Goal: Task Accomplishment & Management: Manage account settings

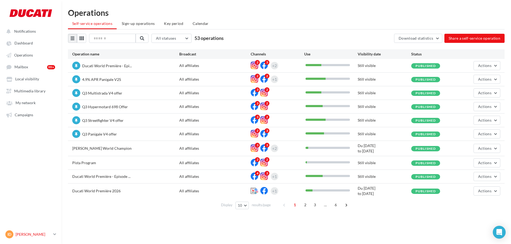
click at [26, 235] on p "[PERSON_NAME]" at bounding box center [34, 234] width 36 height 5
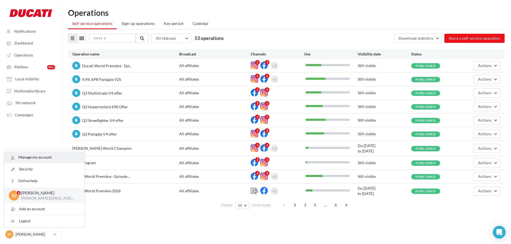
click at [47, 160] on link "Manage my account" at bounding box center [45, 157] width 80 height 12
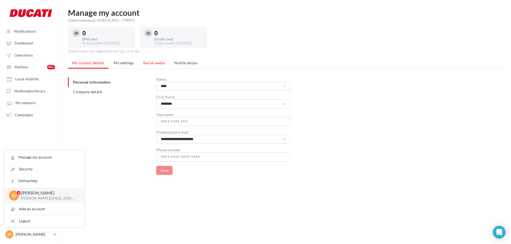
click at [148, 66] on li "Social media" at bounding box center [154, 63] width 31 height 10
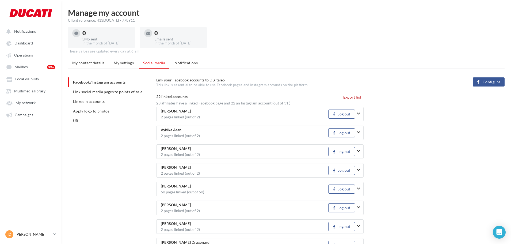
click at [344, 98] on button "Export list" at bounding box center [352, 97] width 22 height 6
click at [89, 93] on span "Link social media pages to points of sale" at bounding box center [107, 91] width 69 height 5
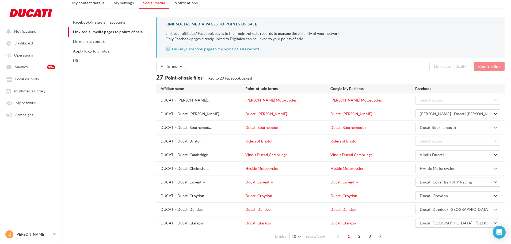
scroll to position [80, 0]
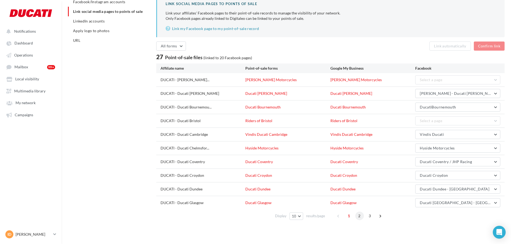
click at [359, 216] on span "2" at bounding box center [359, 215] width 9 height 9
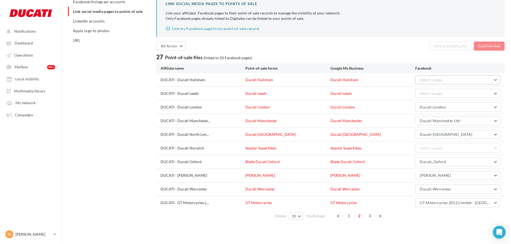
click at [465, 80] on button "Select a page" at bounding box center [457, 79] width 85 height 9
click at [459, 94] on button "Ducati Hailsham" at bounding box center [457, 93] width 85 height 14
click at [462, 93] on button "Select a page" at bounding box center [457, 93] width 85 height 9
click at [461, 107] on button "Ducati Leeds" at bounding box center [457, 107] width 85 height 14
click at [487, 48] on button "Confirm link" at bounding box center [489, 45] width 31 height 9
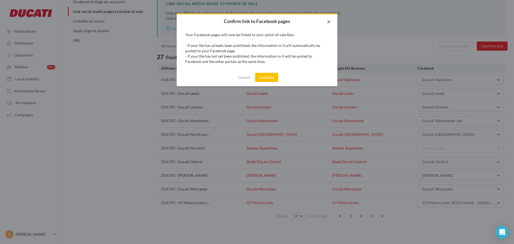
click at [331, 21] on button "button" at bounding box center [326, 22] width 21 height 16
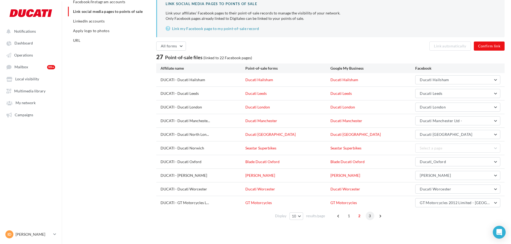
click at [372, 217] on span "3" at bounding box center [370, 215] width 9 height 9
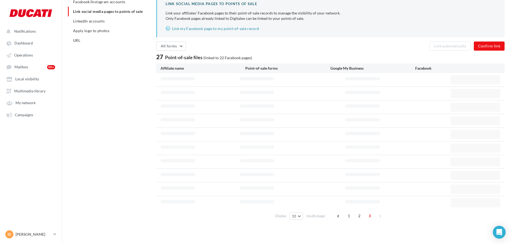
scroll to position [41, 0]
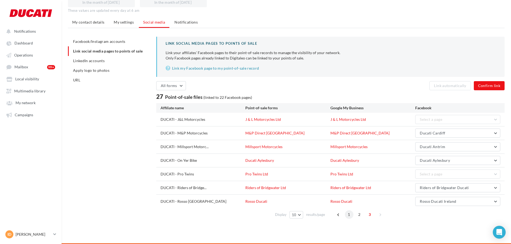
click at [352, 214] on span "1" at bounding box center [349, 214] width 9 height 9
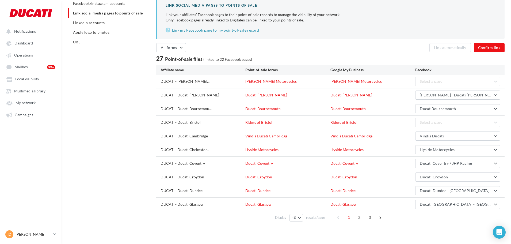
scroll to position [54, 0]
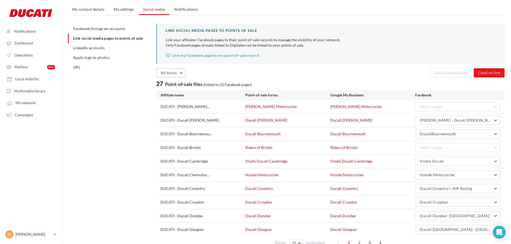
click at [176, 75] on button "All forms" at bounding box center [171, 72] width 30 height 9
click at [199, 71] on div "All forms All forms Linked forms Unlinked forms" at bounding box center [244, 72] width 176 height 9
click at [102, 49] on span "LinkedIn accounts" at bounding box center [89, 48] width 32 height 5
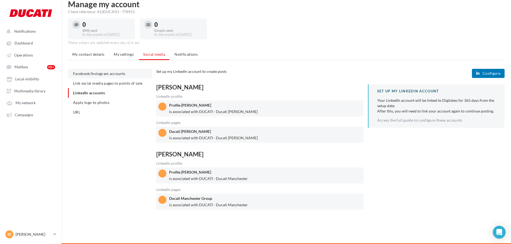
click at [101, 75] on span "Facebook/Instagram accounts" at bounding box center [99, 73] width 52 height 5
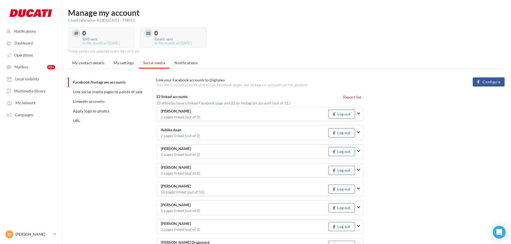
click at [361, 113] on button "button" at bounding box center [360, 114] width 7 height 14
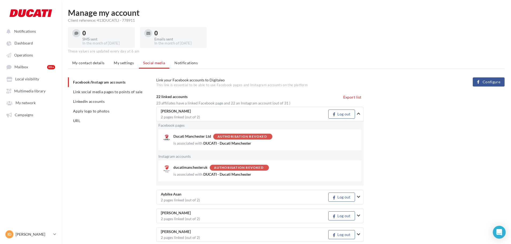
click at [361, 113] on button "button" at bounding box center [360, 114] width 7 height 14
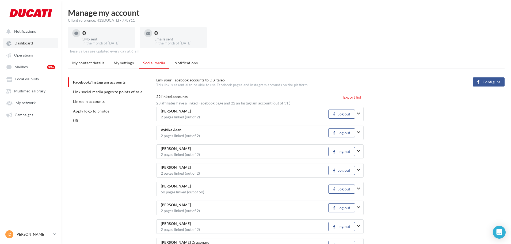
click at [23, 44] on span "Dashboard" at bounding box center [23, 43] width 18 height 5
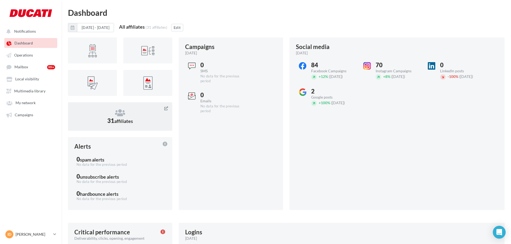
click at [129, 113] on icon at bounding box center [120, 113] width 92 height 8
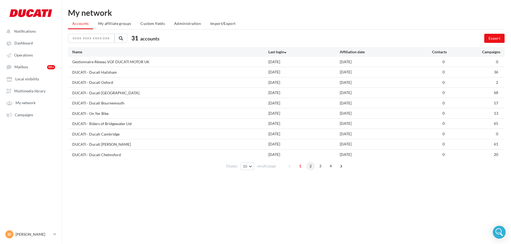
click at [310, 166] on span "2" at bounding box center [310, 166] width 9 height 9
click at [320, 166] on span "3" at bounding box center [320, 166] width 9 height 9
click at [331, 166] on span "4" at bounding box center [331, 166] width 9 height 9
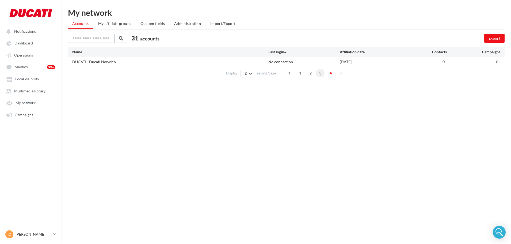
click at [320, 72] on span "3" at bounding box center [320, 73] width 9 height 9
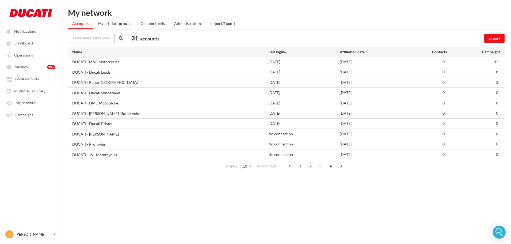
click at [329, 165] on span "4" at bounding box center [331, 166] width 9 height 9
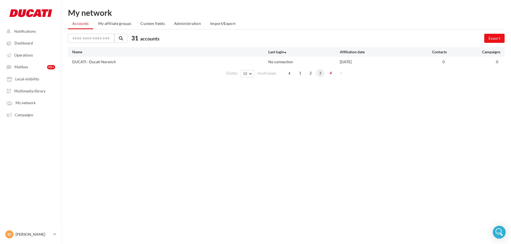
click at [323, 73] on span "3" at bounding box center [320, 73] width 9 height 9
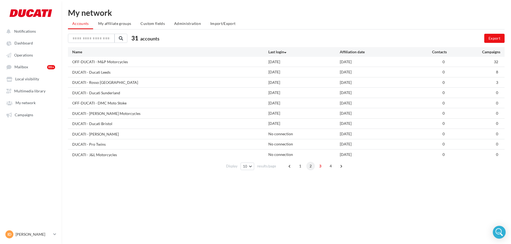
click at [313, 165] on span "2" at bounding box center [310, 166] width 9 height 9
click at [300, 166] on span "1" at bounding box center [300, 166] width 9 height 9
click at [33, 233] on p "[PERSON_NAME]" at bounding box center [34, 234] width 36 height 5
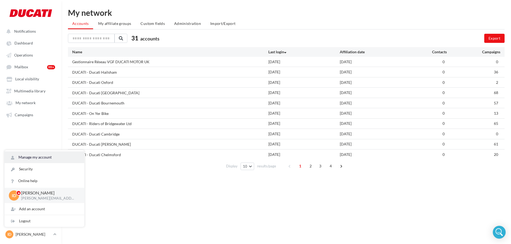
click at [45, 155] on link "Manage my account" at bounding box center [45, 157] width 80 height 12
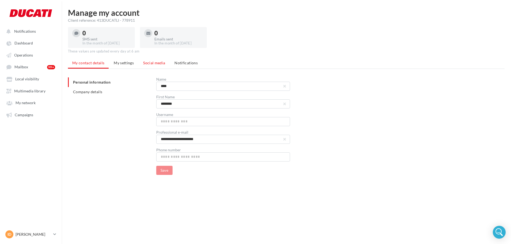
click at [154, 64] on span "Social media" at bounding box center [154, 62] width 22 height 5
